Goal: Browse casually

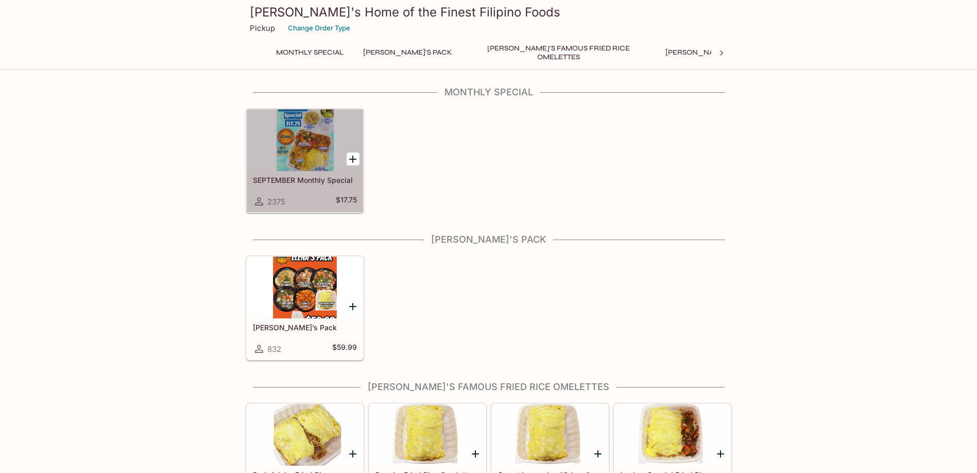
click at [302, 138] on div at bounding box center [305, 140] width 116 height 62
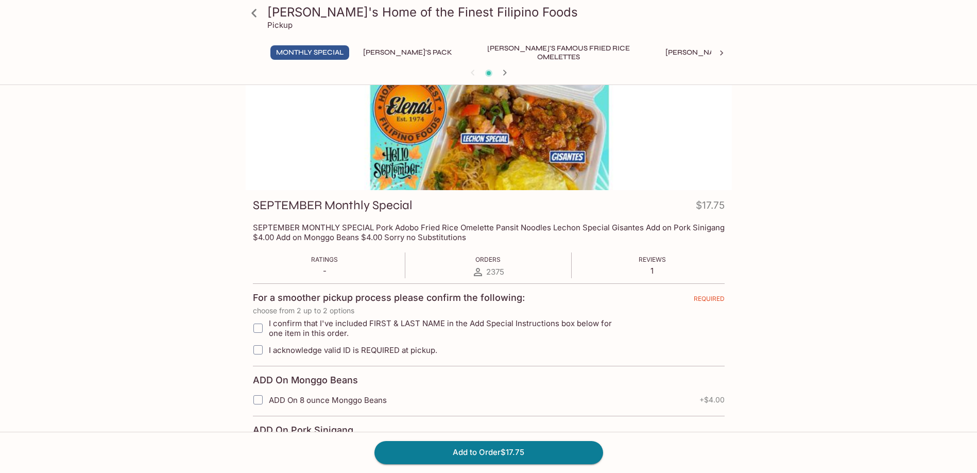
scroll to position [209, 0]
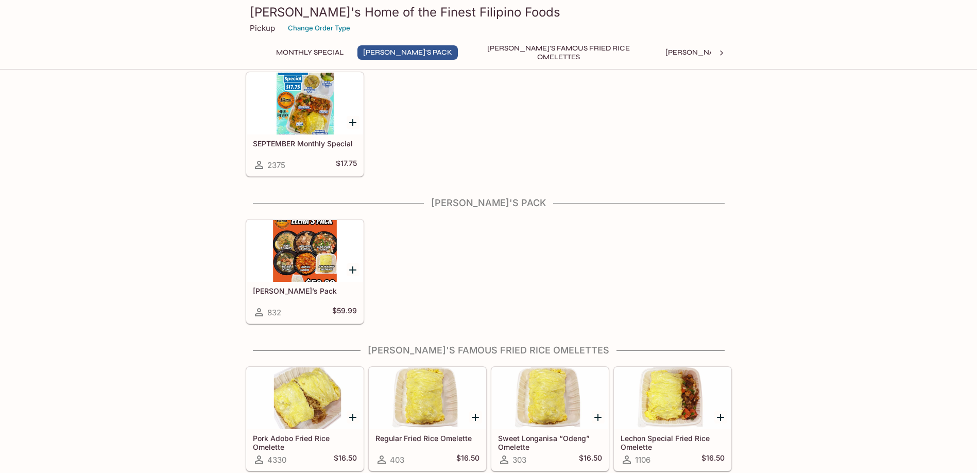
scroll to position [206, 0]
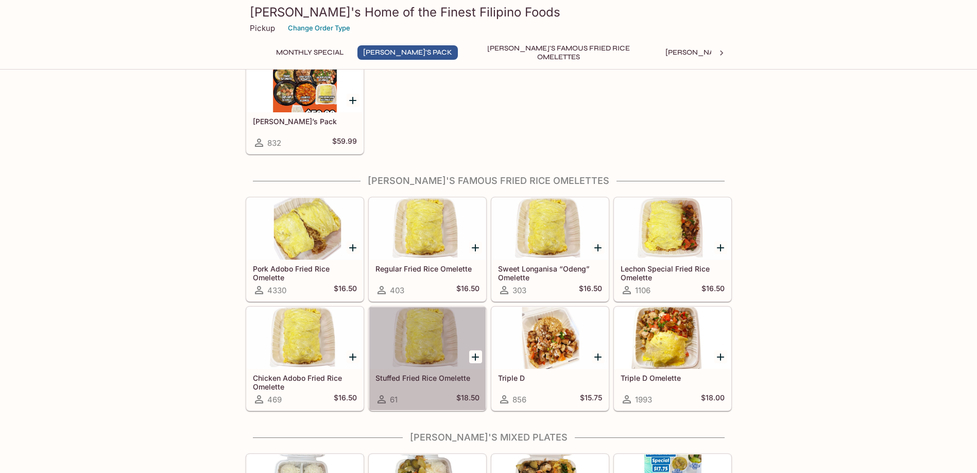
click at [419, 343] on div at bounding box center [427, 338] width 116 height 62
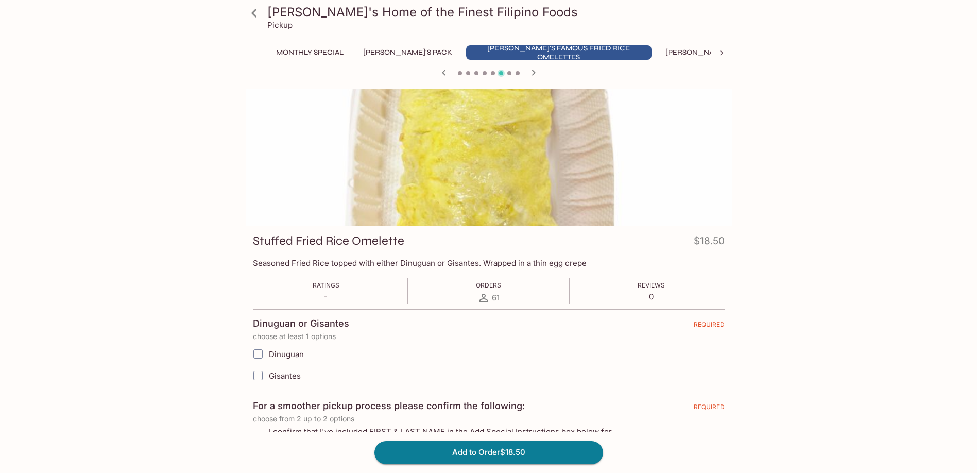
scroll to position [89, 0]
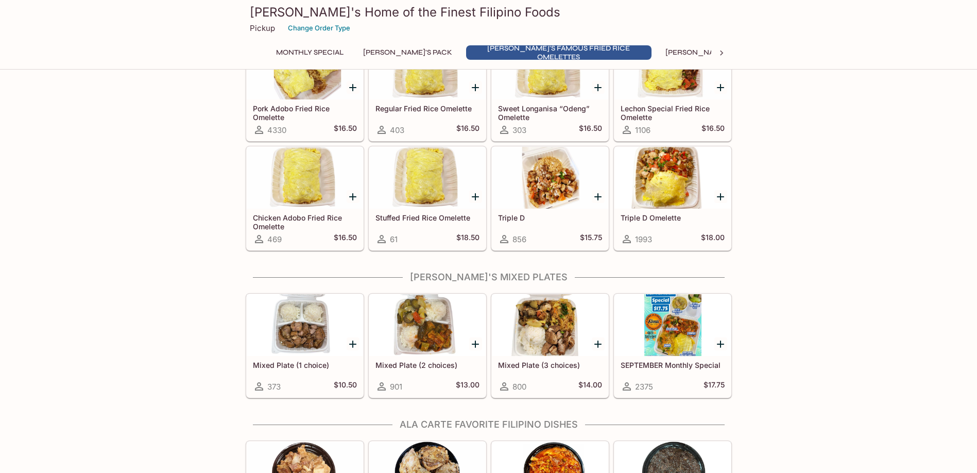
scroll to position [298, 0]
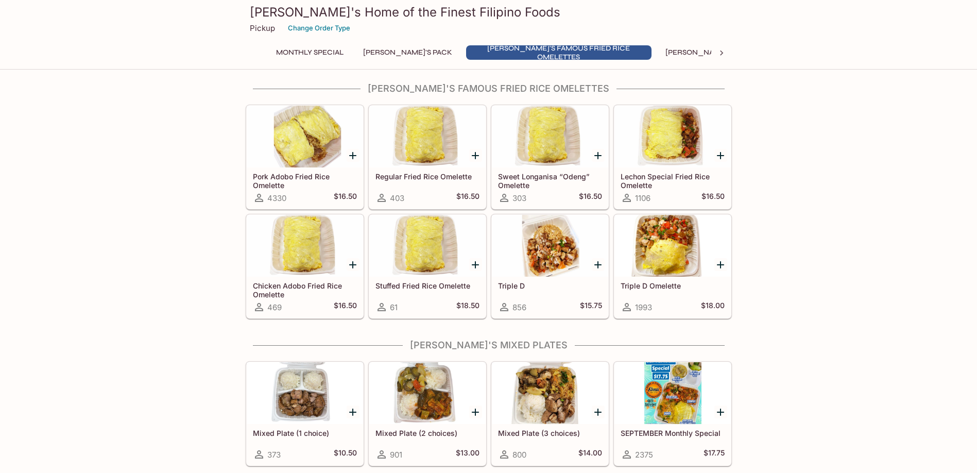
click at [659, 130] on div at bounding box center [673, 137] width 116 height 62
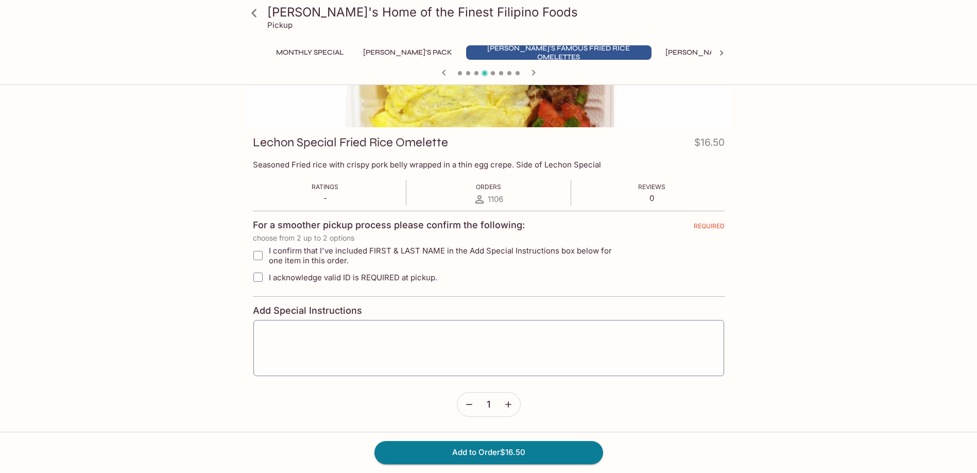
scroll to position [98, 0]
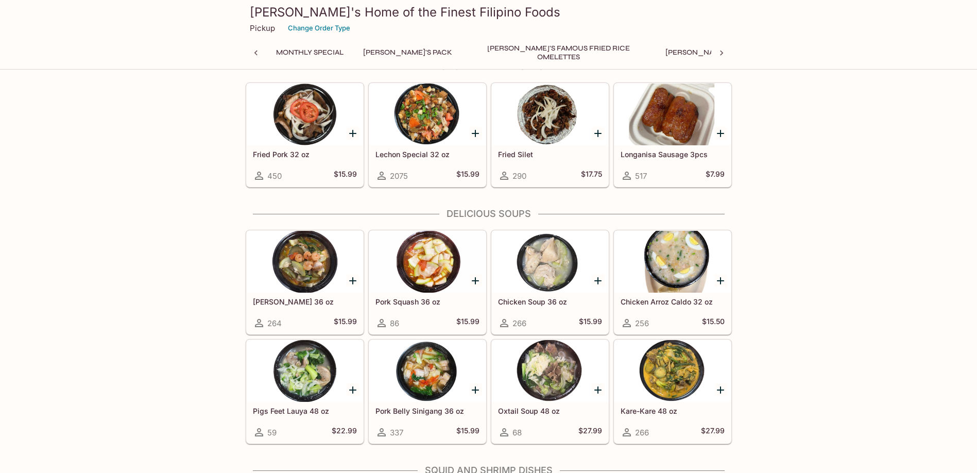
scroll to position [0, 243]
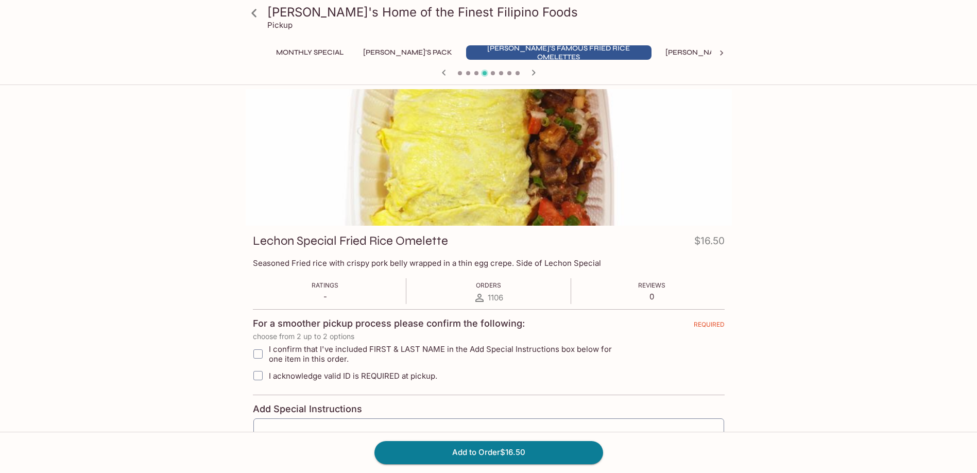
scroll to position [89, 0]
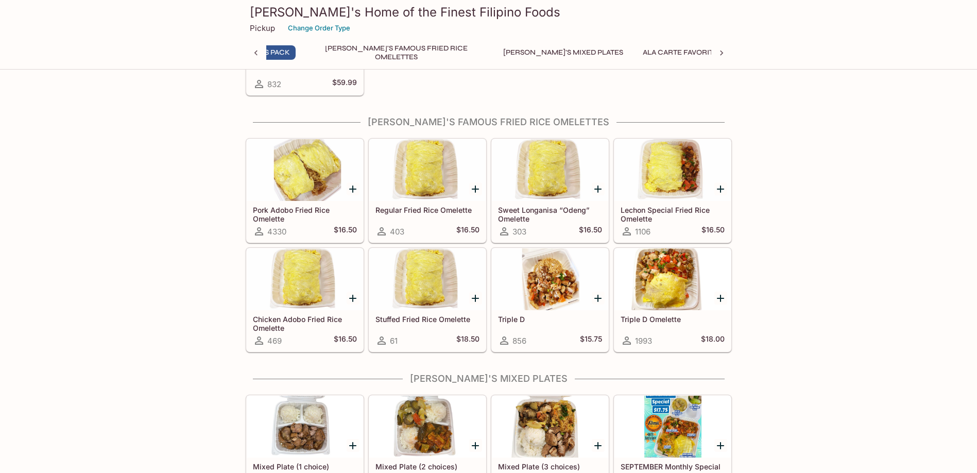
click at [308, 161] on div at bounding box center [305, 170] width 116 height 62
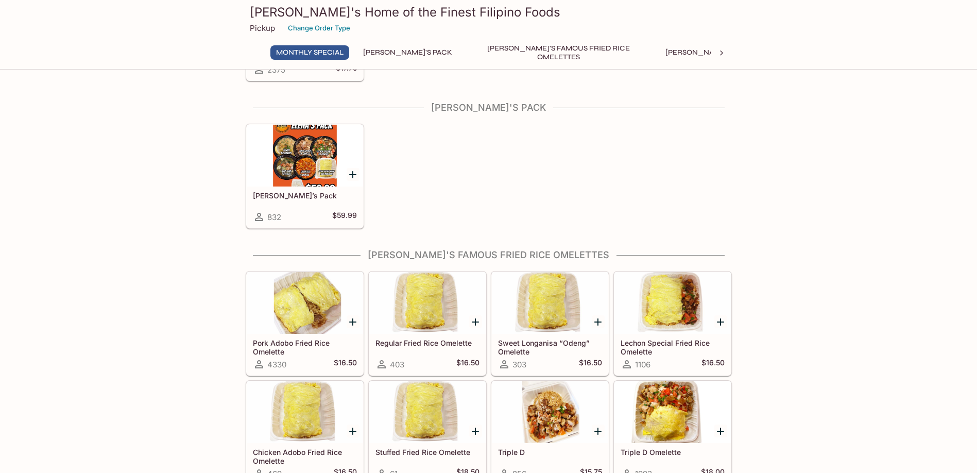
click at [670, 298] on div at bounding box center [673, 303] width 116 height 62
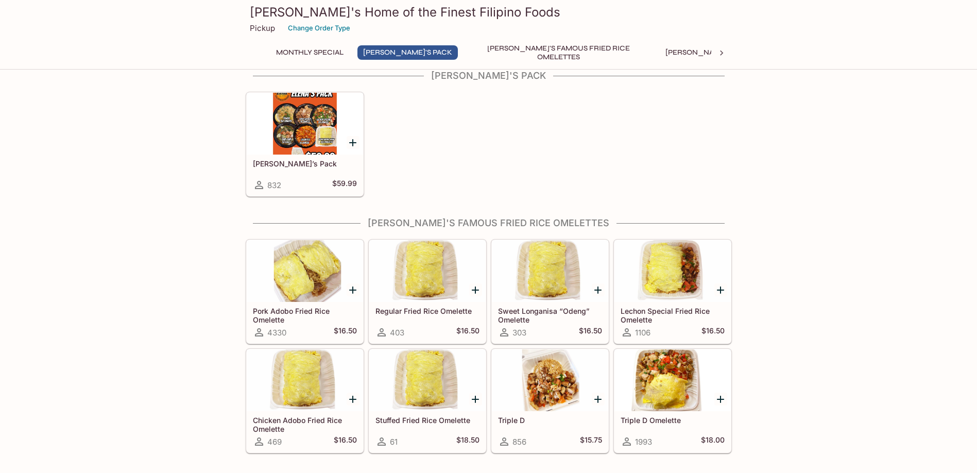
click at [424, 254] on div at bounding box center [427, 271] width 116 height 62
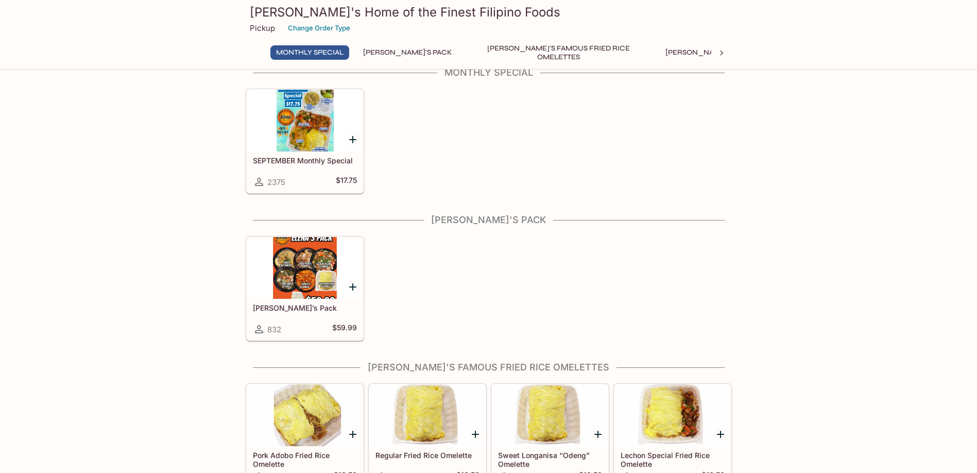
scroll to position [61, 0]
